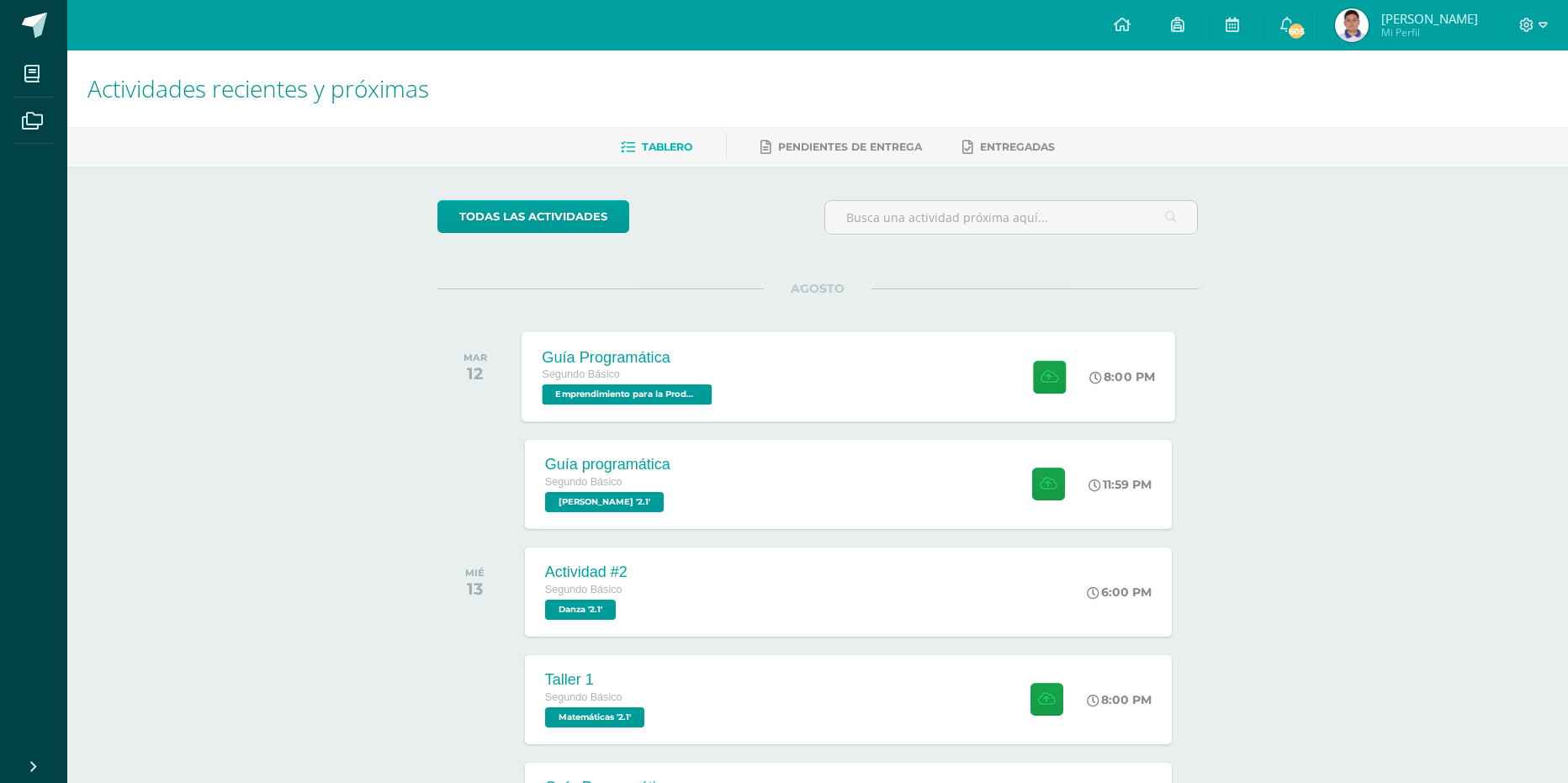
click at [610, 391] on span "Emprendimiento para la Productividad '2.1'" at bounding box center [626, 395] width 170 height 20
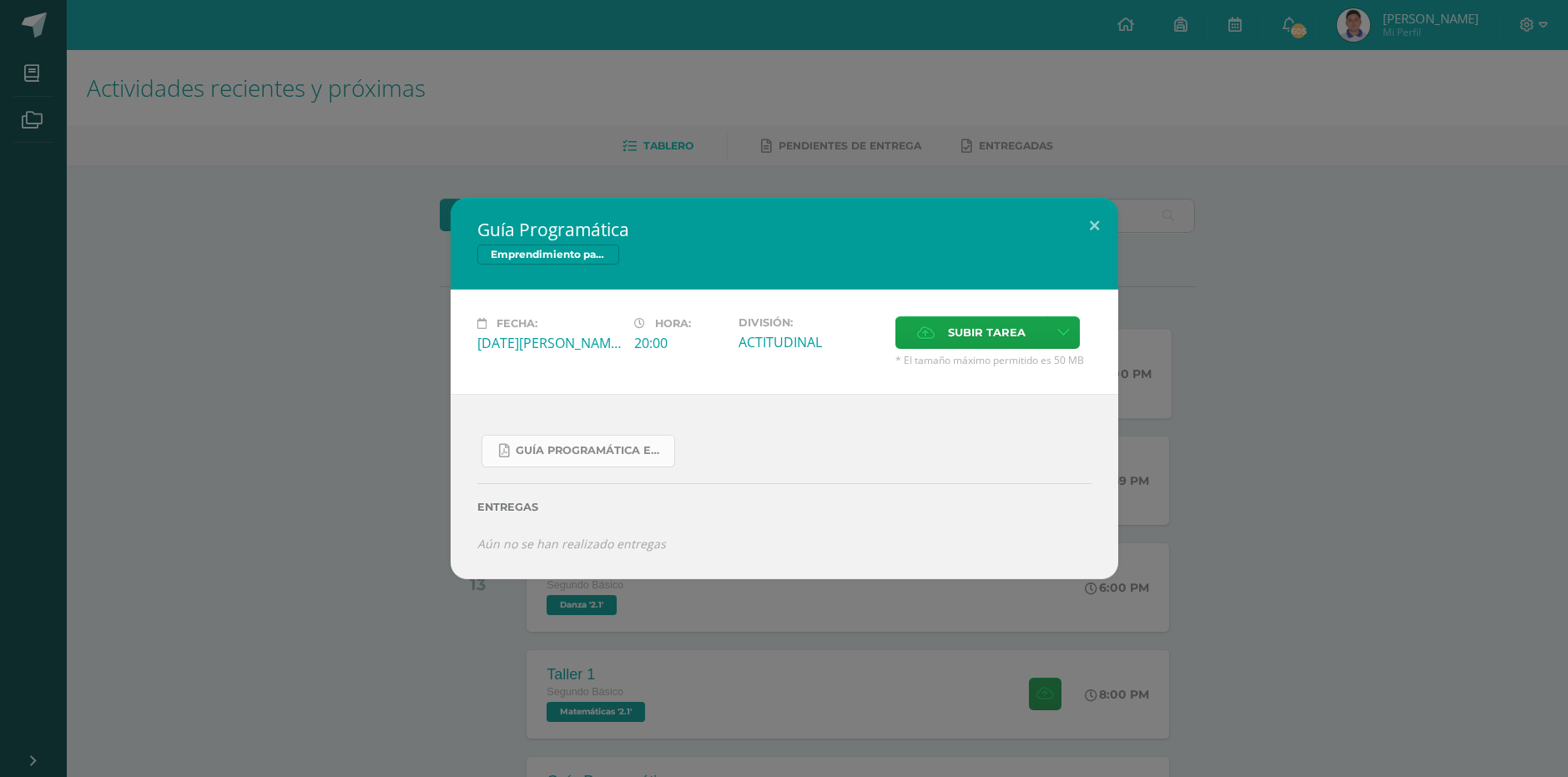
click at [631, 439] on link "Guía Programática Emprendimiento 2do Básico - 3 Bloque - Prof. Julio Villatoro.…" at bounding box center [579, 451] width 194 height 33
click at [1101, 220] on button at bounding box center [1094, 226] width 48 height 56
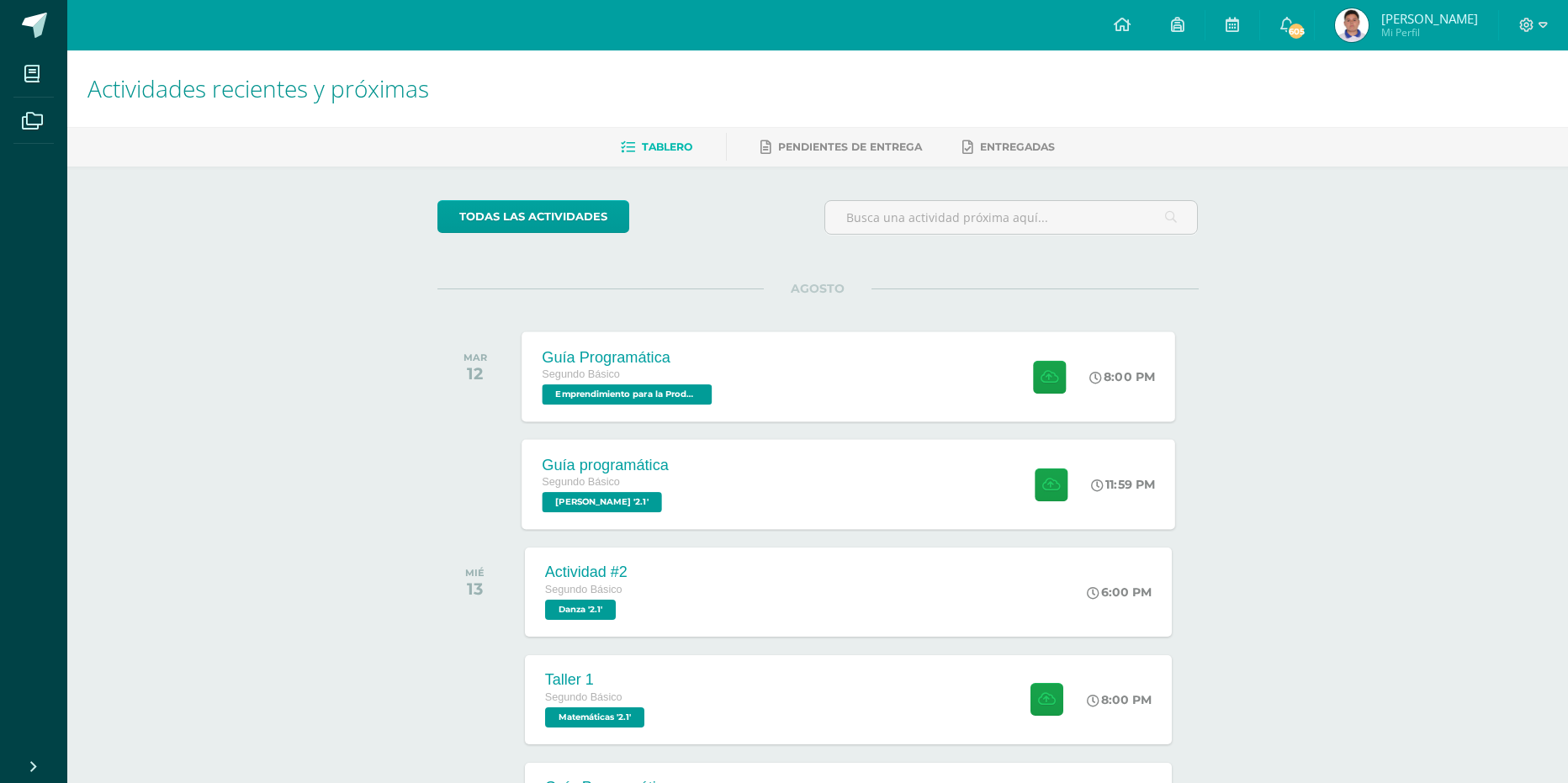
click at [652, 515] on div "Guía programática Segundo Básico PEREL '2.1'" at bounding box center [605, 483] width 167 height 90
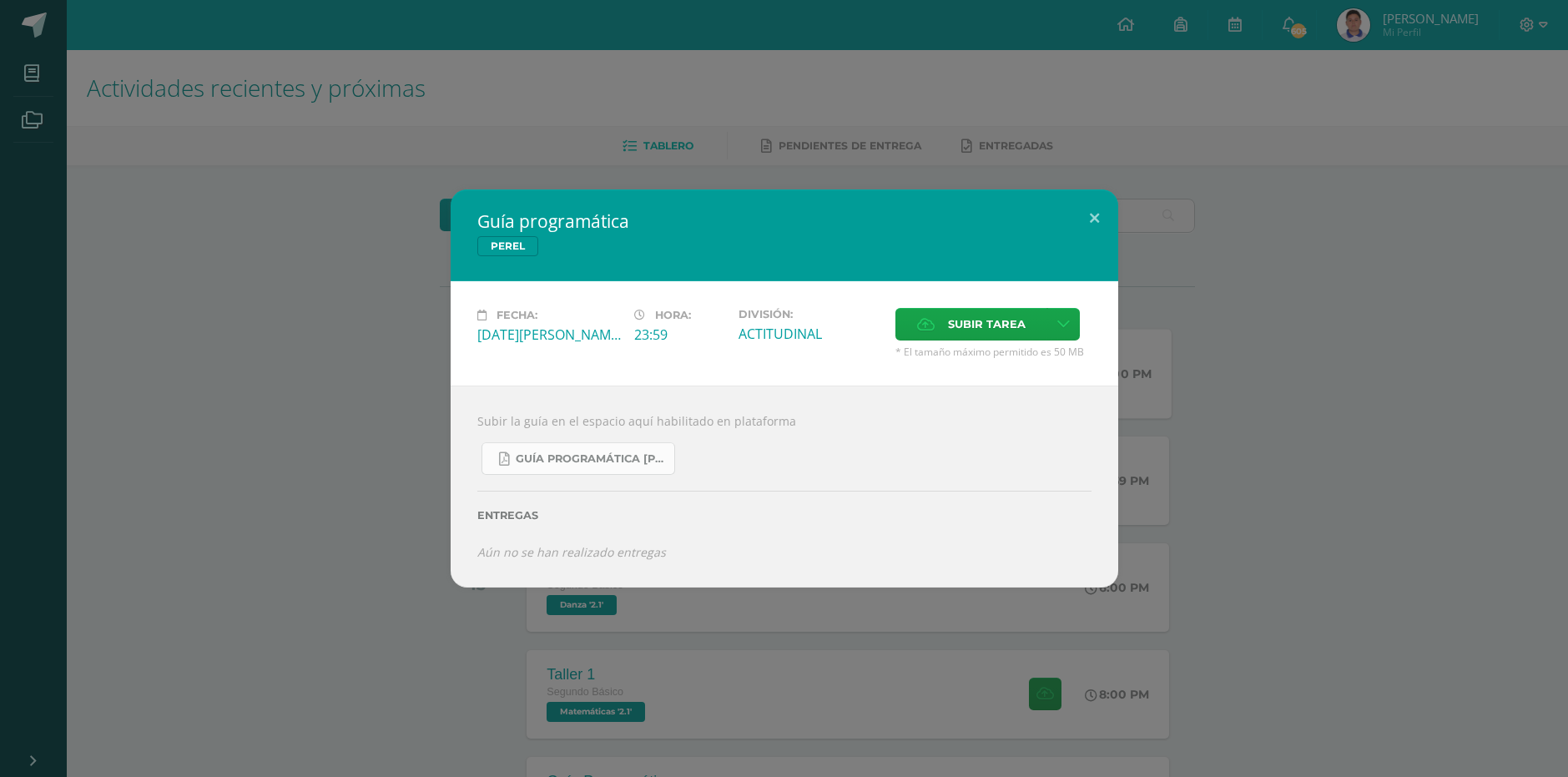
click at [631, 455] on span "Guía Programática PEREL 2do Básico - Bloque 3 - Profe. Julio Villatoro.pdf" at bounding box center [591, 459] width 150 height 13
click at [1090, 228] on button at bounding box center [1094, 218] width 48 height 56
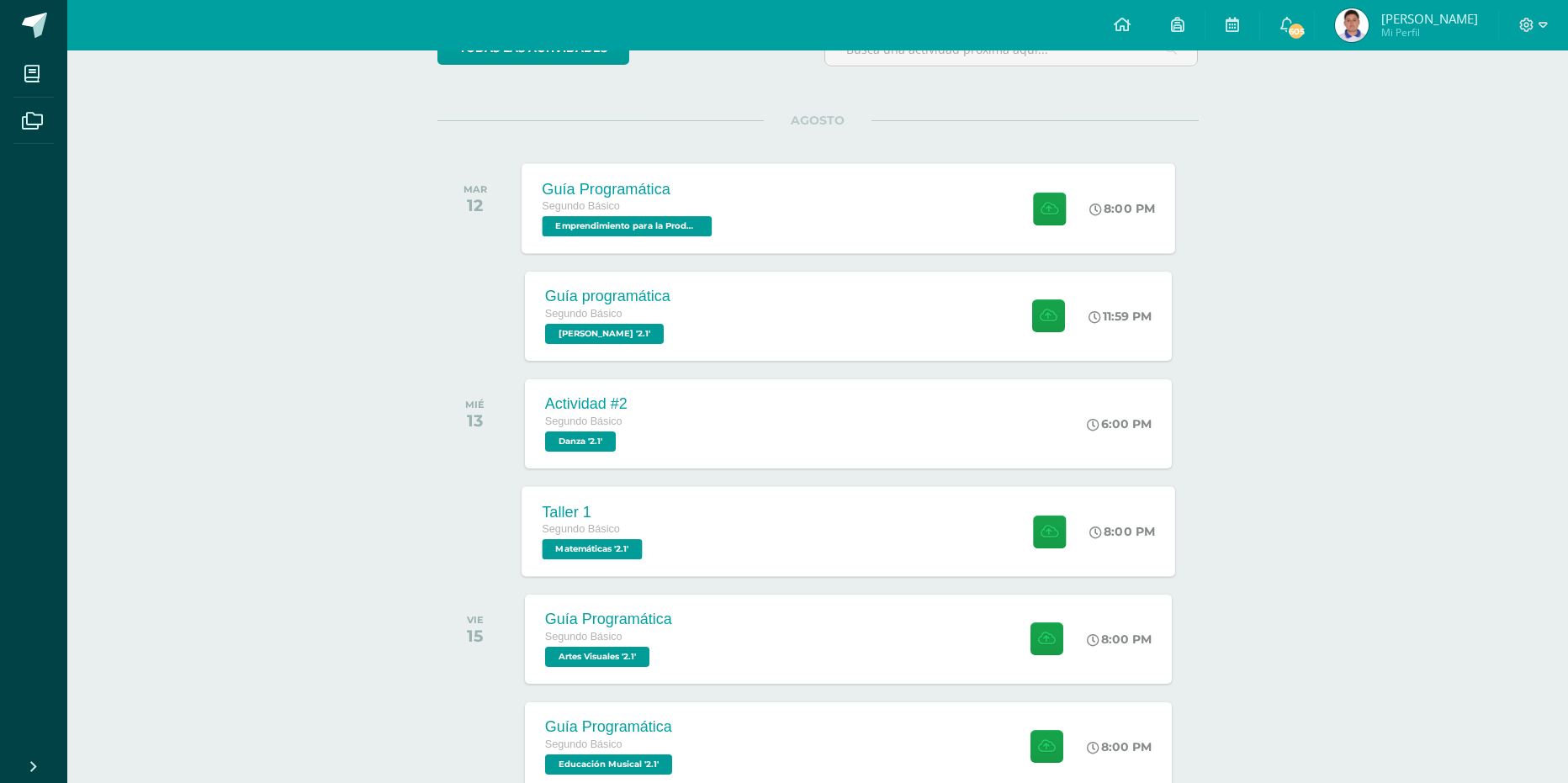
scroll to position [252, 0]
